Goal: Task Accomplishment & Management: Manage account settings

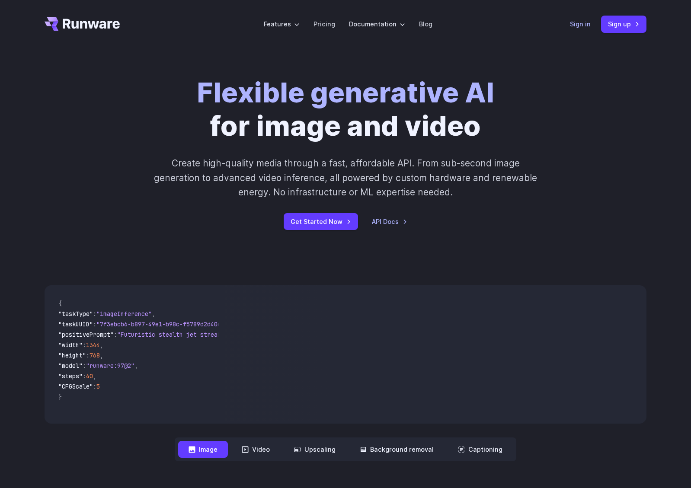
click at [576, 22] on link "Sign in" at bounding box center [580, 24] width 21 height 10
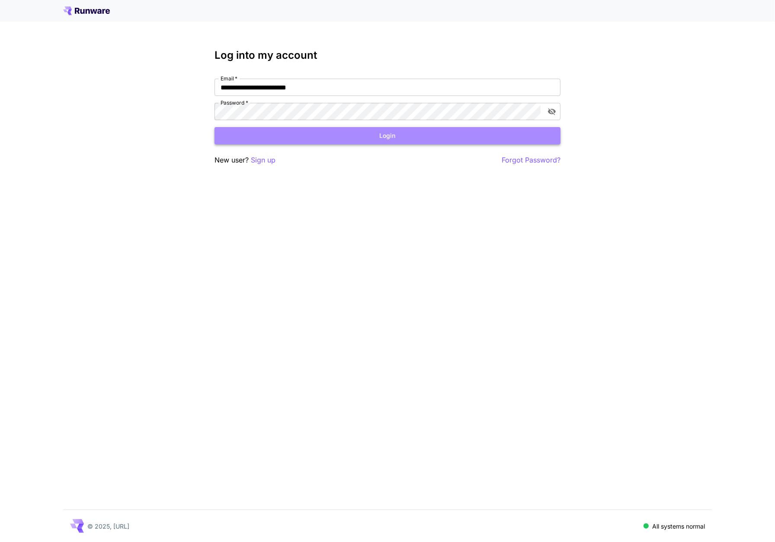
click at [297, 135] on button "Login" at bounding box center [387, 136] width 346 height 18
